Goal: Task Accomplishment & Management: Manage account settings

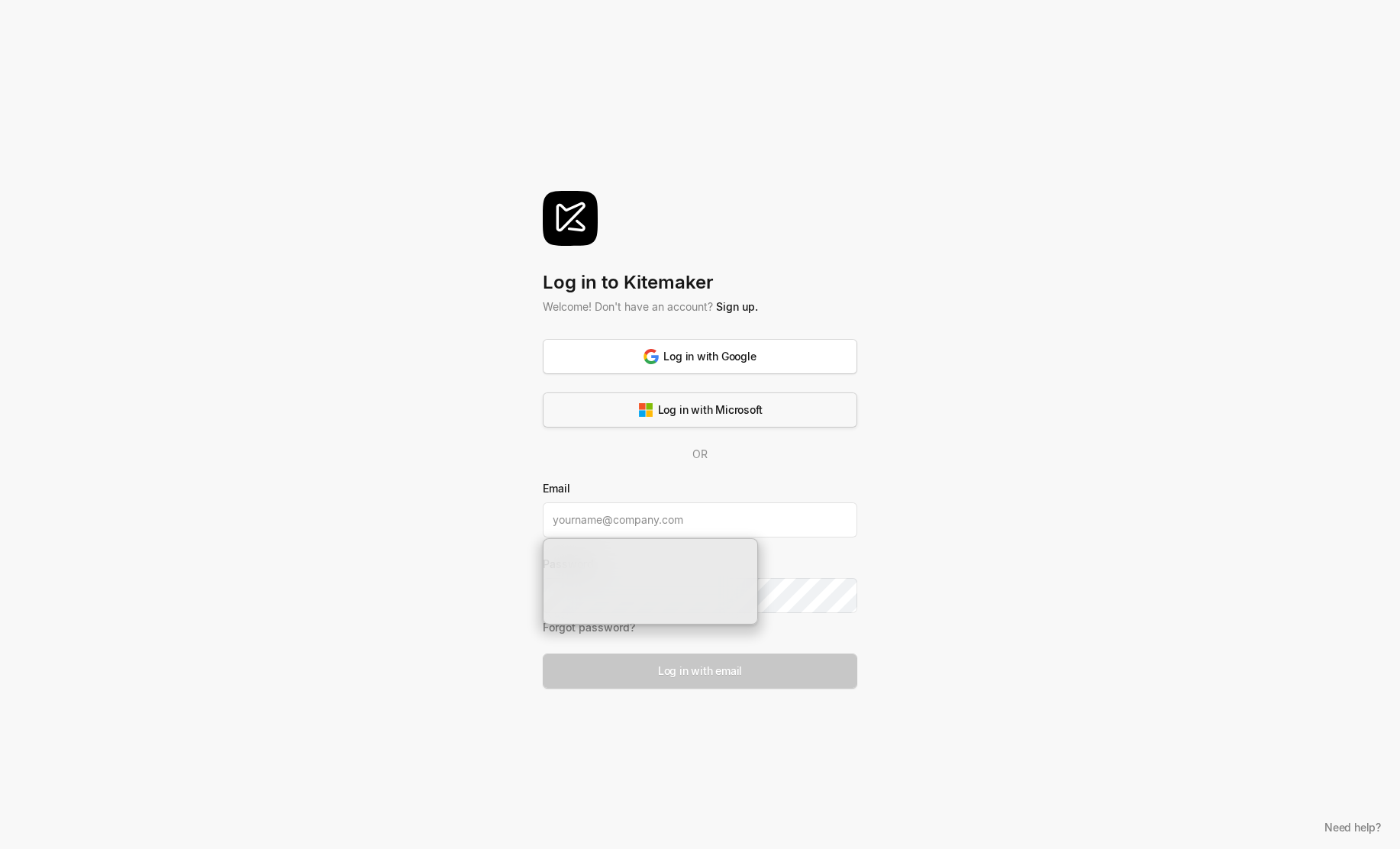
type input "boe@davidhorn.com"
click at [708, 408] on div "Log in with Microsoft" at bounding box center [700, 410] width 125 height 16
